Goal: Find specific page/section: Find specific page/section

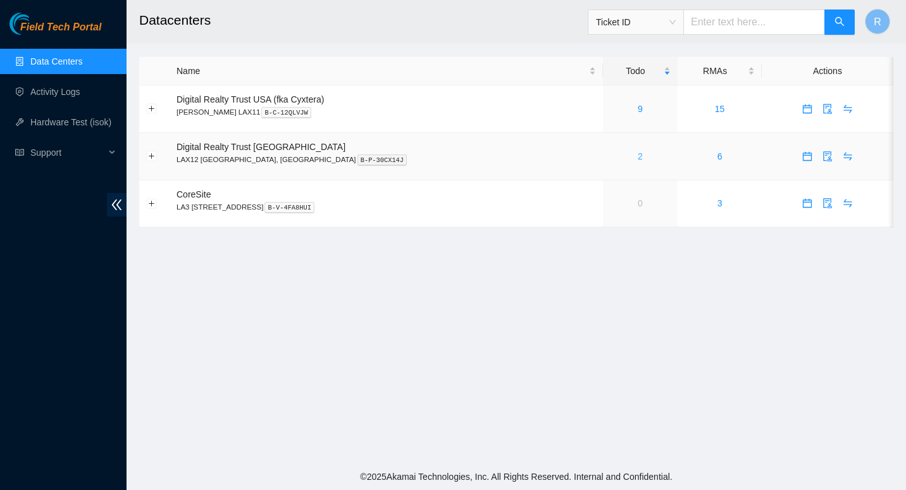
click at [638, 161] on link "2" at bounding box center [640, 156] width 5 height 10
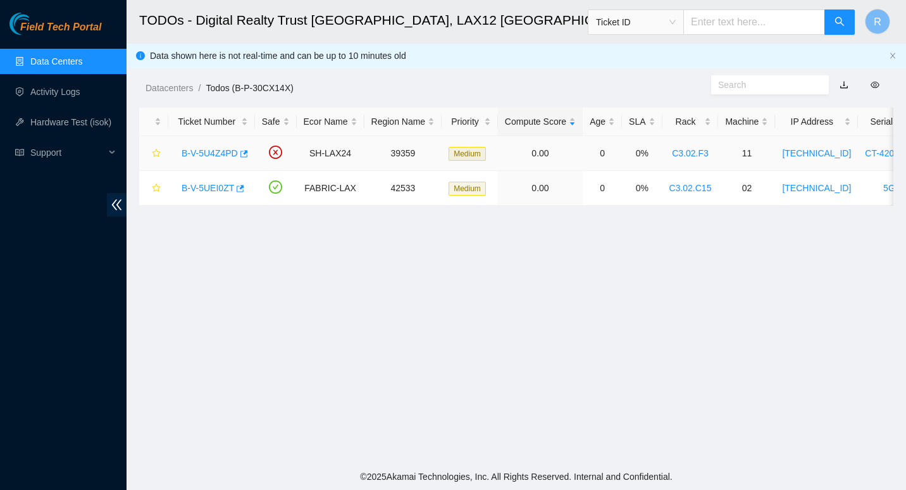
click at [206, 153] on link "B-V-5U4Z4PD" at bounding box center [210, 153] width 56 height 10
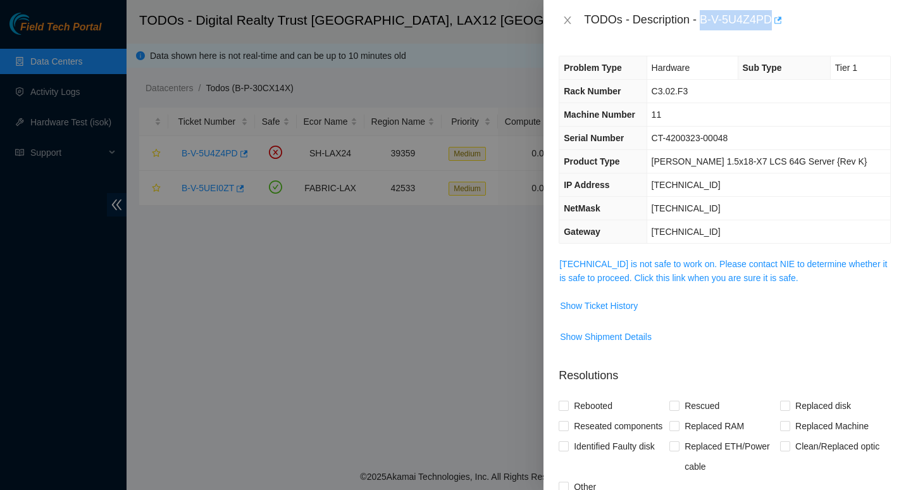
drag, startPoint x: 702, startPoint y: 16, endPoint x: 773, endPoint y: 20, distance: 70.3
click at [773, 20] on div "TODOs - Description - B-V-5U4Z4PD" at bounding box center [737, 20] width 307 height 20
copy div "B-V-5U4Z4PD"
click at [573, 21] on icon "close" at bounding box center [568, 20] width 10 height 10
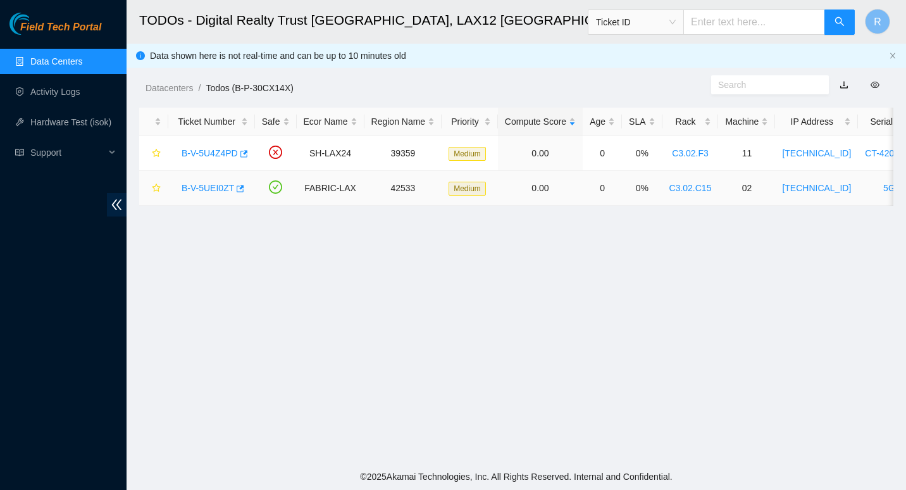
click at [208, 186] on link "B-V-5UEI0ZT" at bounding box center [208, 188] width 53 height 10
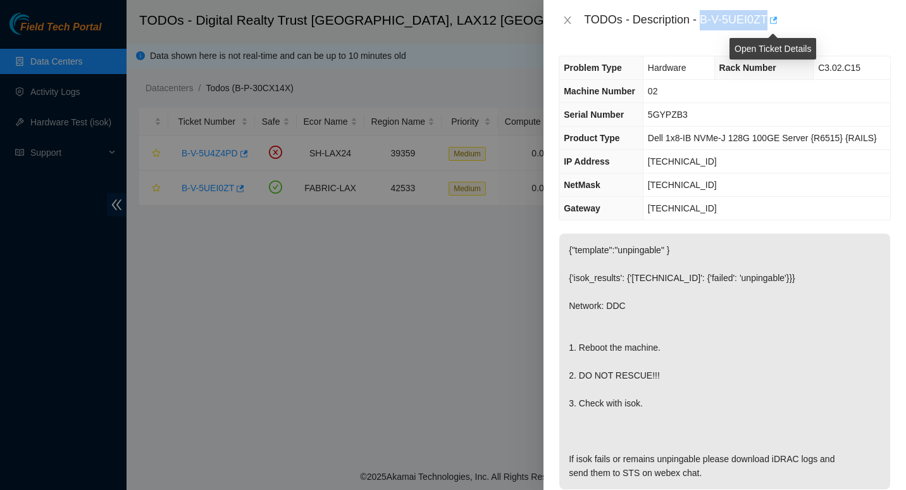
drag, startPoint x: 702, startPoint y: 18, endPoint x: 768, endPoint y: 16, distance: 65.2
click at [768, 16] on div "TODOs - Description - B-V-5UEI0ZT" at bounding box center [737, 20] width 307 height 20
click at [768, 16] on icon "button" at bounding box center [772, 20] width 9 height 9
copy div "B-V-5UEI0ZT"
